Goal: Task Accomplishment & Management: Manage account settings

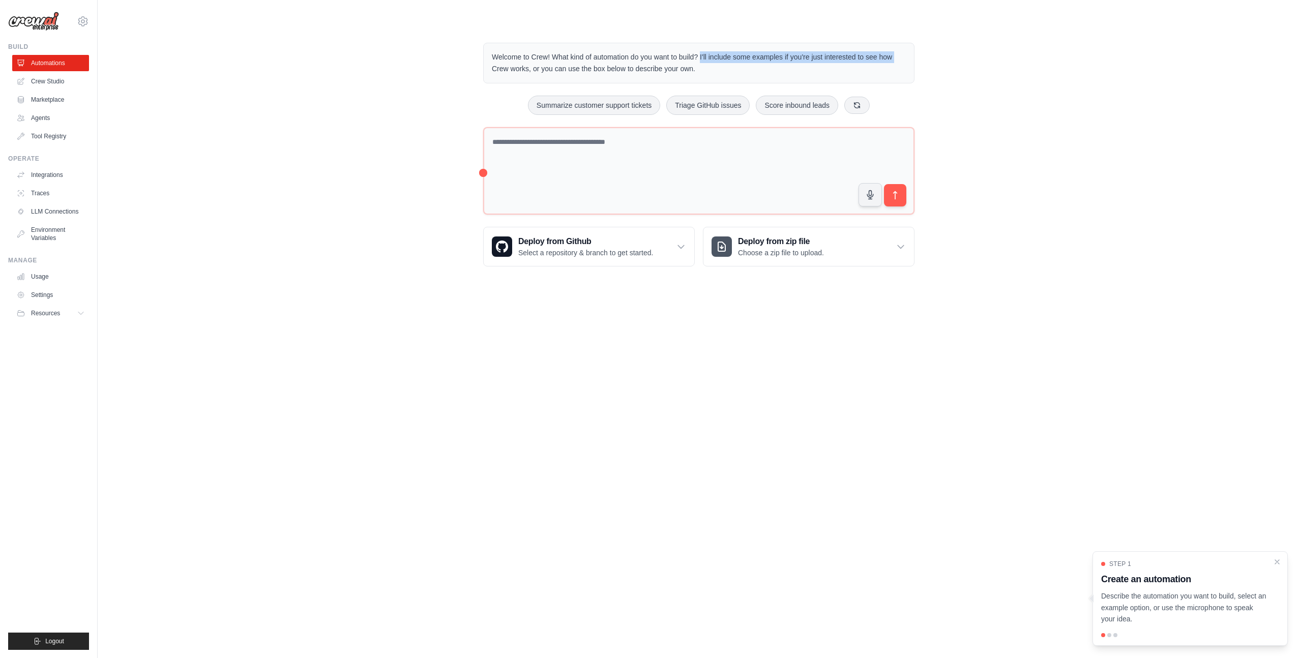
drag, startPoint x: 698, startPoint y: 58, endPoint x: 896, endPoint y: 52, distance: 197.5
click at [896, 52] on p "Welcome to Crew! What kind of automation do you want to build? I'll include som…" at bounding box center [699, 62] width 414 height 23
click at [53, 101] on link "Marketplace" at bounding box center [51, 100] width 77 height 16
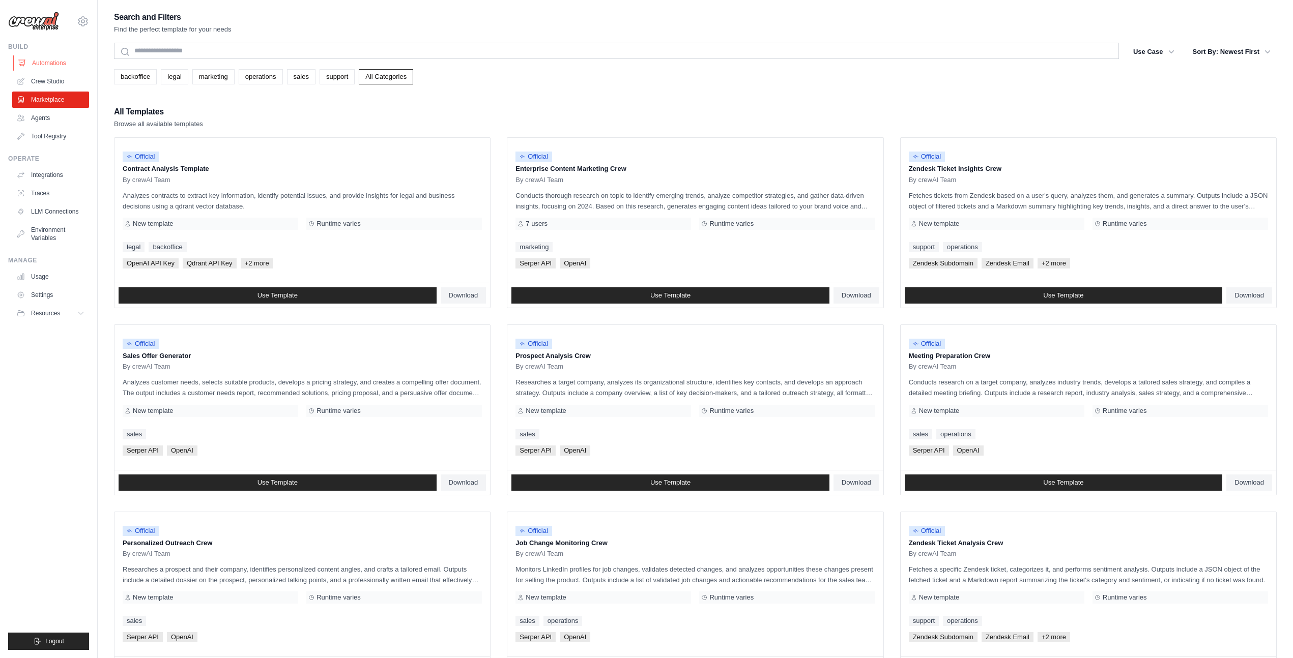
click at [47, 63] on link "Automations" at bounding box center [51, 63] width 77 height 16
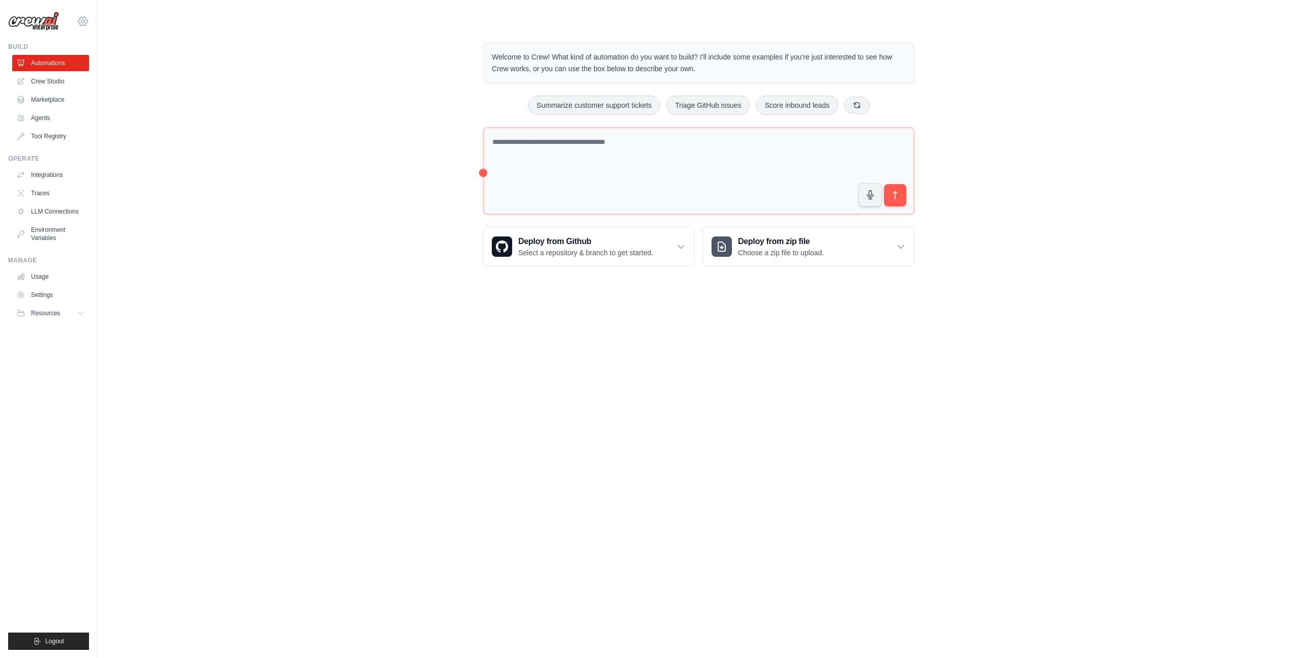
click at [83, 21] on icon at bounding box center [83, 21] width 12 height 12
click at [61, 69] on link "Settings" at bounding box center [83, 69] width 90 height 18
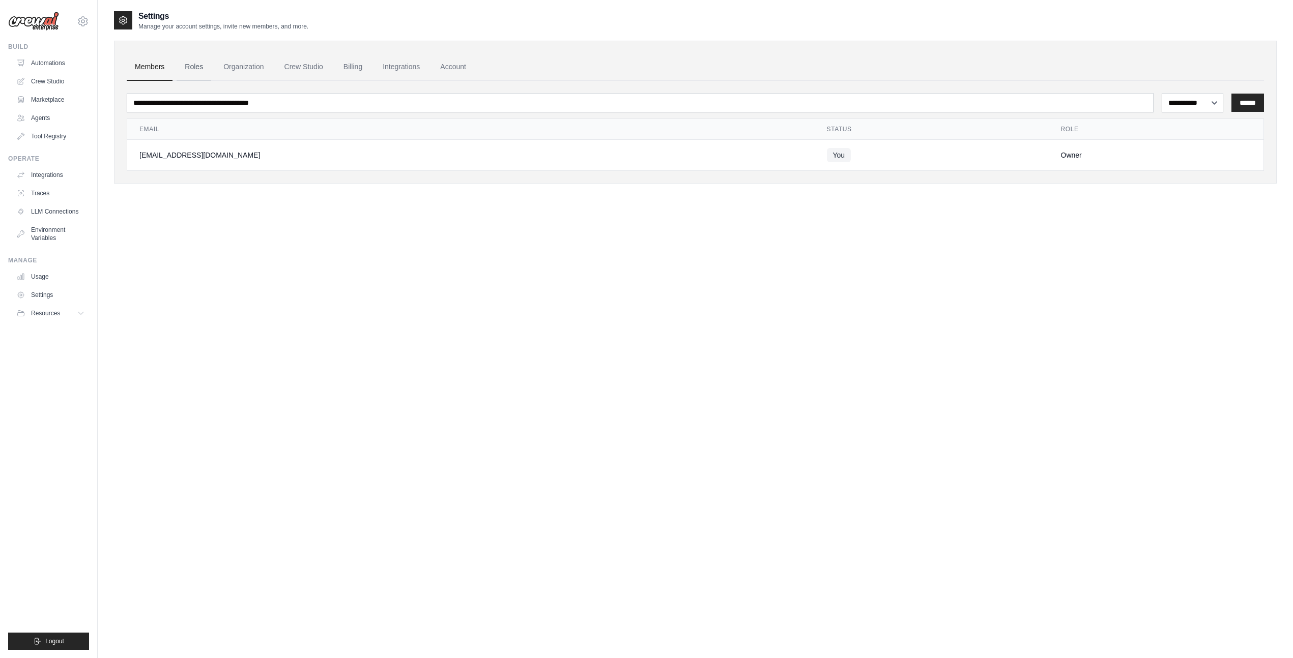
click at [194, 65] on link "Roles" at bounding box center [194, 66] width 35 height 27
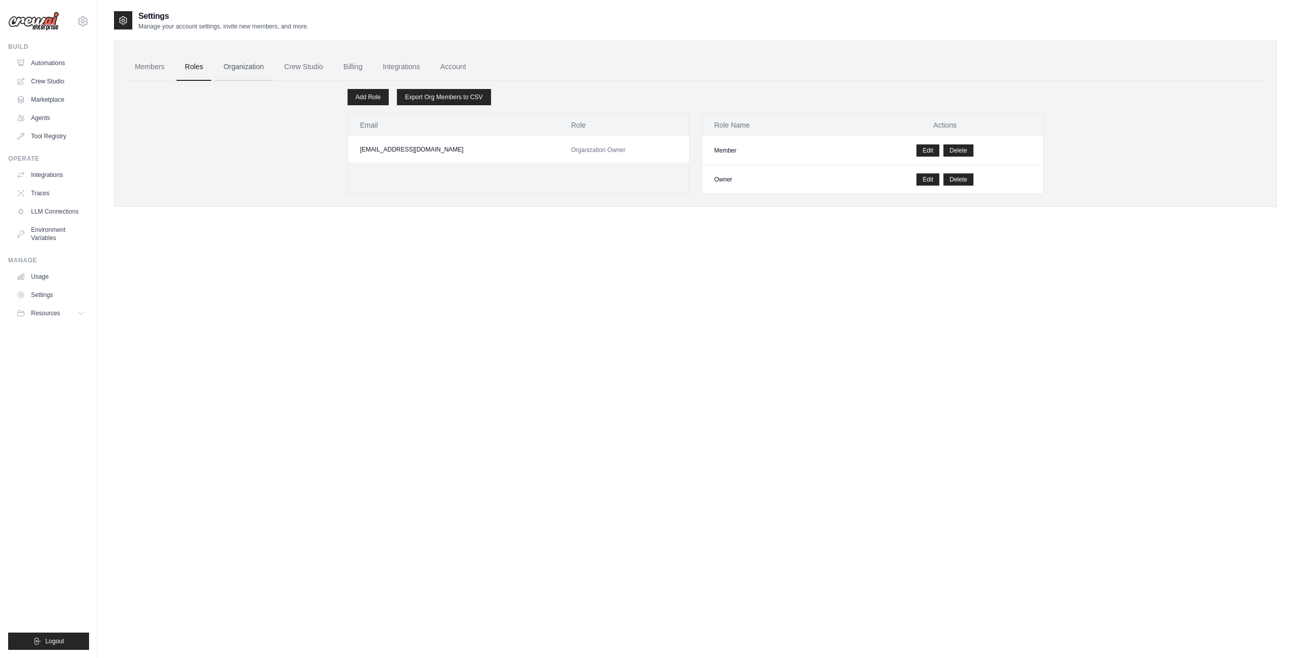
click at [251, 64] on link "Organization" at bounding box center [243, 66] width 56 height 27
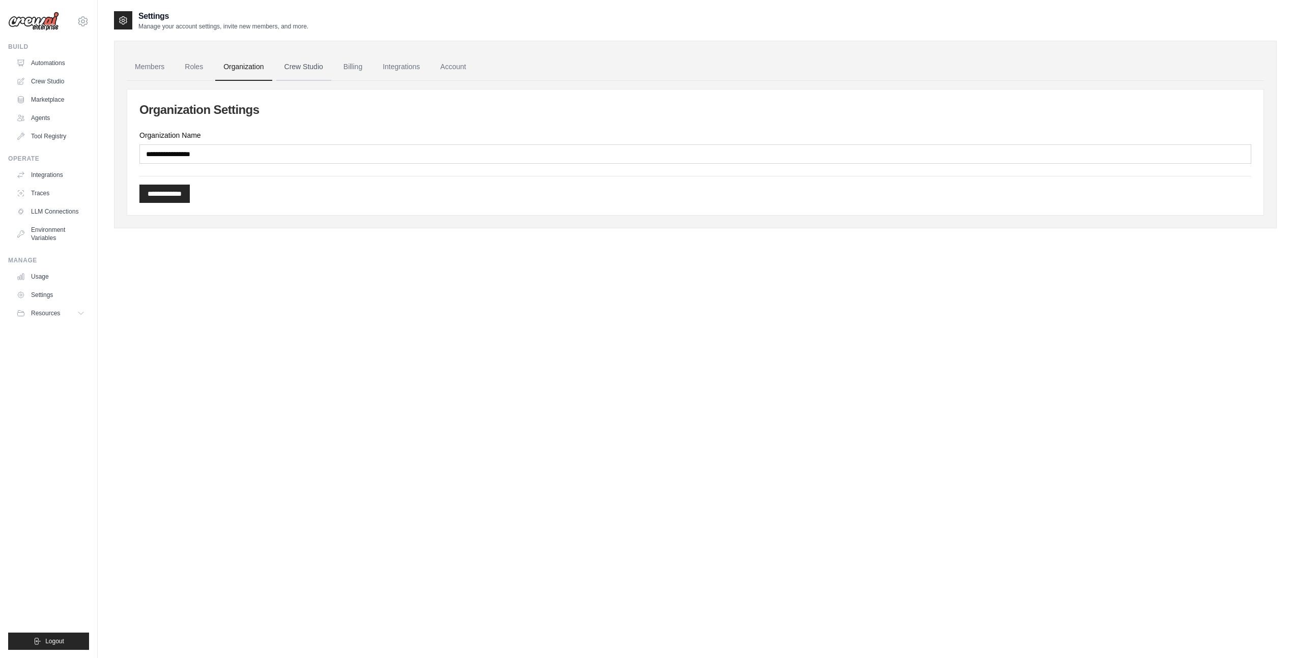
click at [308, 67] on link "Crew Studio" at bounding box center [303, 66] width 55 height 27
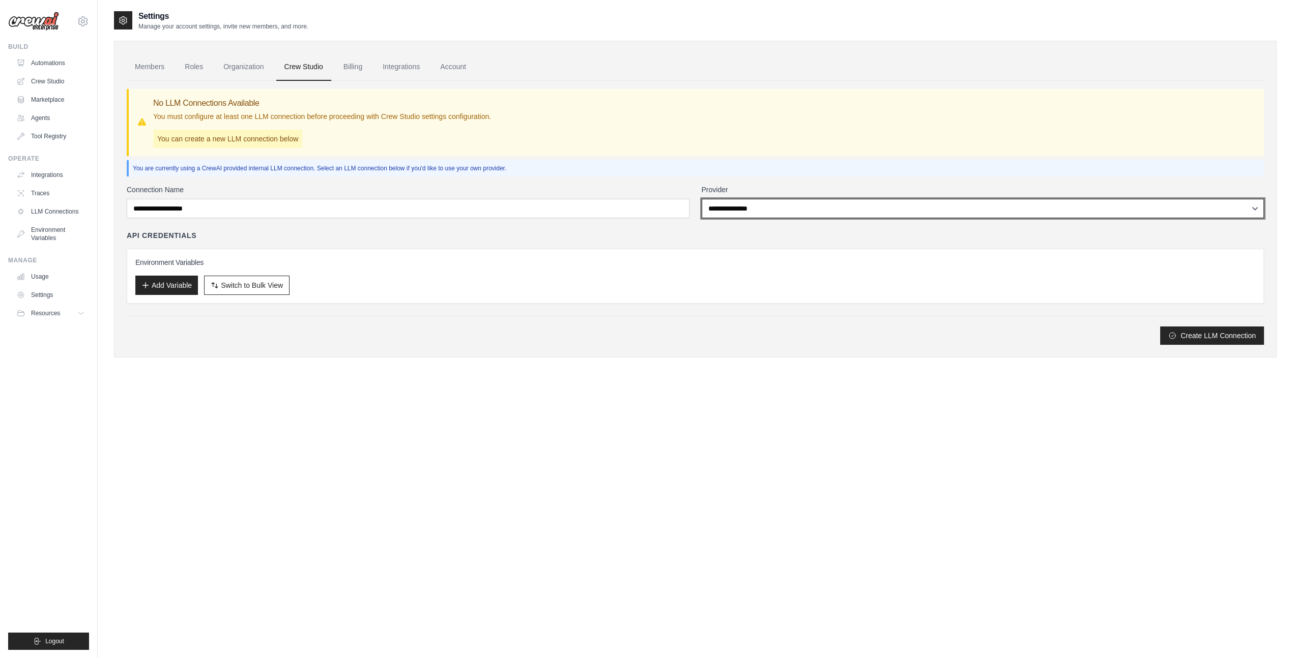
click at [1249, 209] on select "**********" at bounding box center [983, 208] width 563 height 19
